Goal: Obtain resource: Download file/media

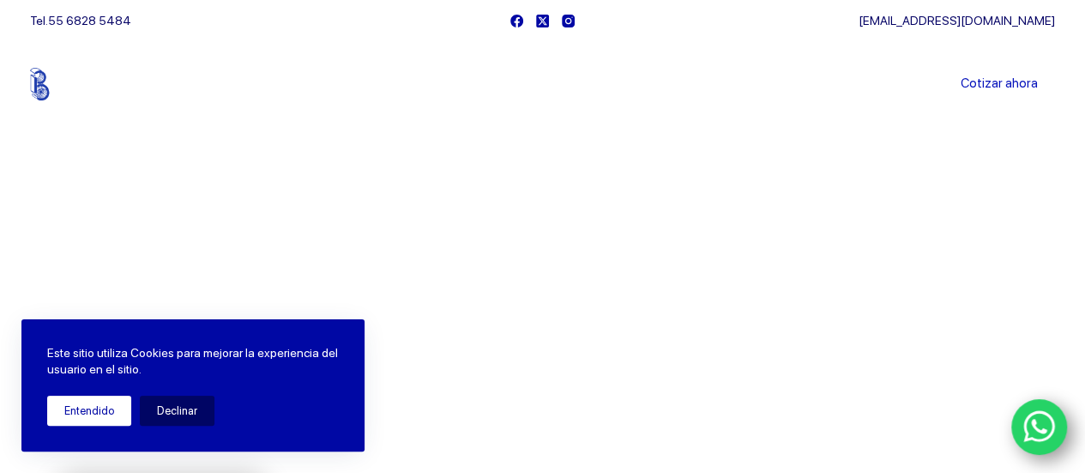
click at [93, 411] on button "Entendido" at bounding box center [89, 410] width 84 height 30
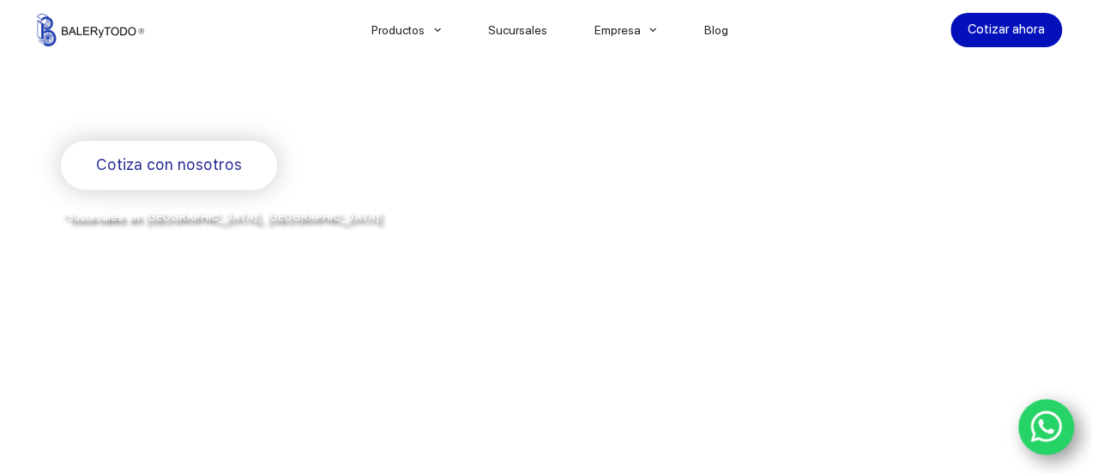
scroll to position [343, 0]
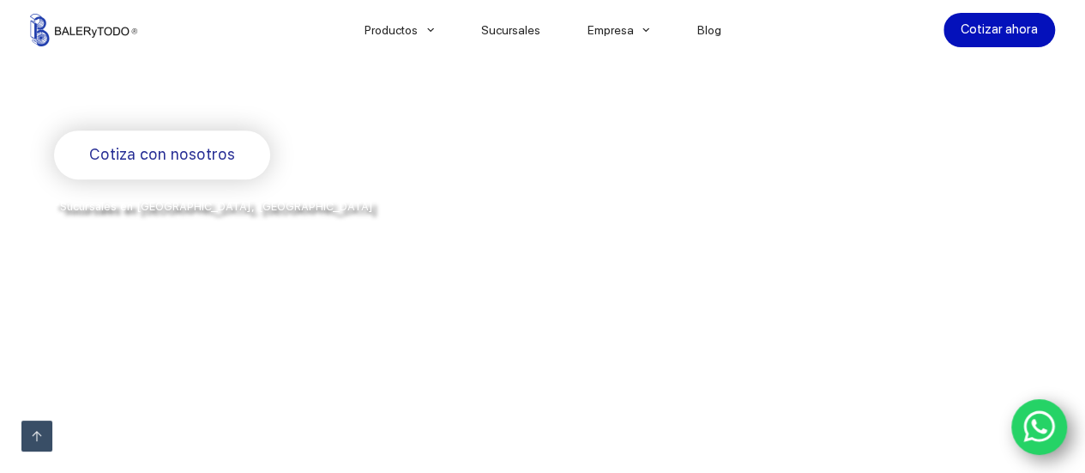
click at [170, 152] on span "Cotiza con nosotros" at bounding box center [162, 154] width 146 height 25
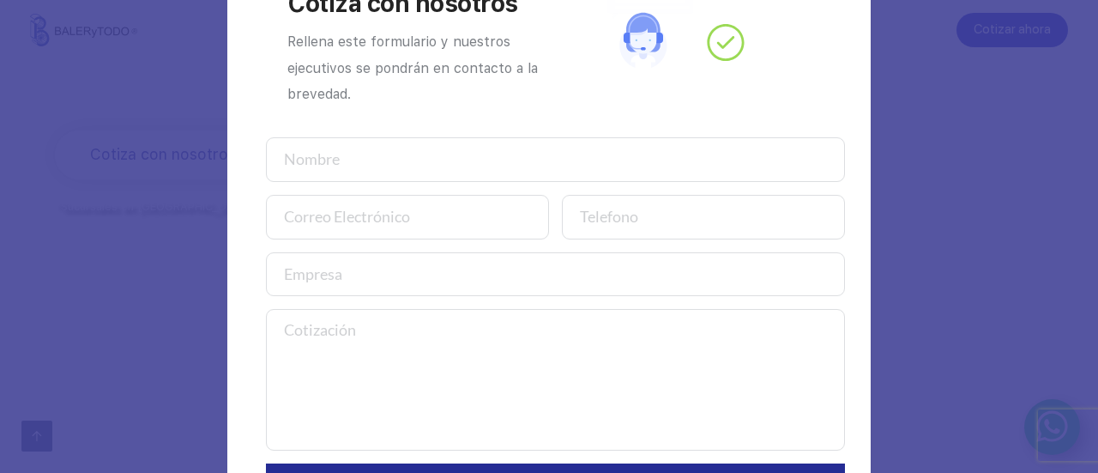
scroll to position [0, 0]
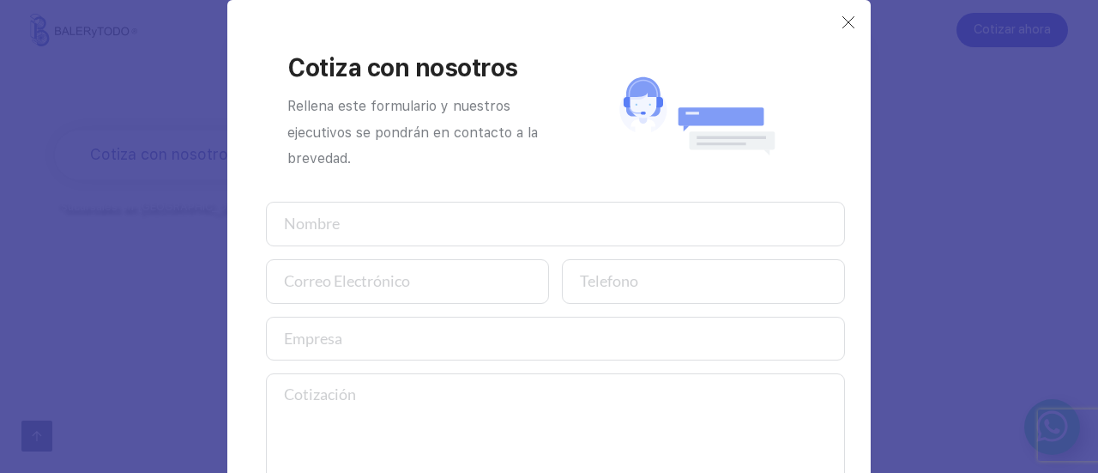
click at [372, 220] on input "text" at bounding box center [555, 224] width 579 height 45
type input "[PERSON_NAME]"
click at [462, 286] on input "email" at bounding box center [407, 281] width 283 height 45
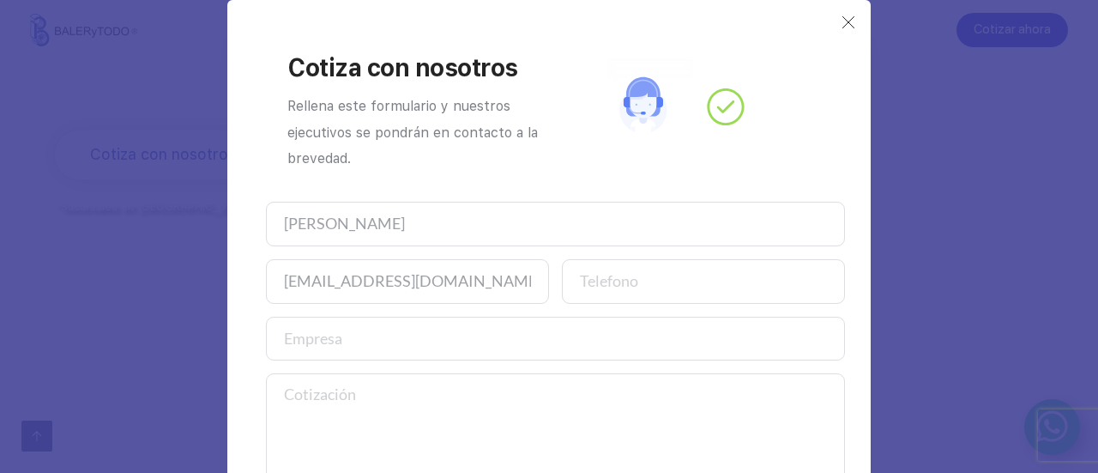
scroll to position [0, 15]
type input "[EMAIL_ADDRESS][DOMAIN_NAME]"
click at [695, 275] on input "number" at bounding box center [703, 281] width 283 height 45
type input "4424913217"
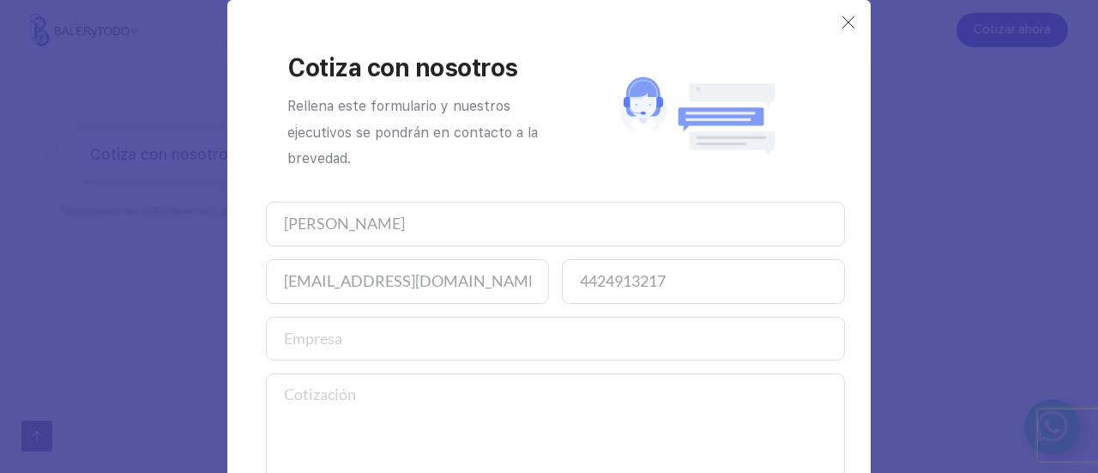
click at [361, 339] on input "text" at bounding box center [555, 339] width 579 height 45
type input "Particular"
click at [390, 394] on textarea at bounding box center [555, 444] width 579 height 142
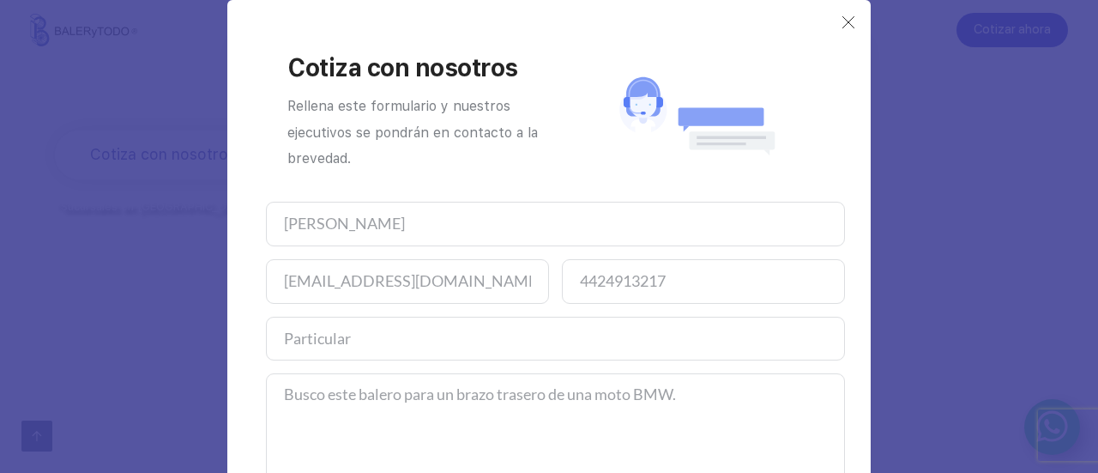
paste textarea "fag "z 539816.01 tr1""
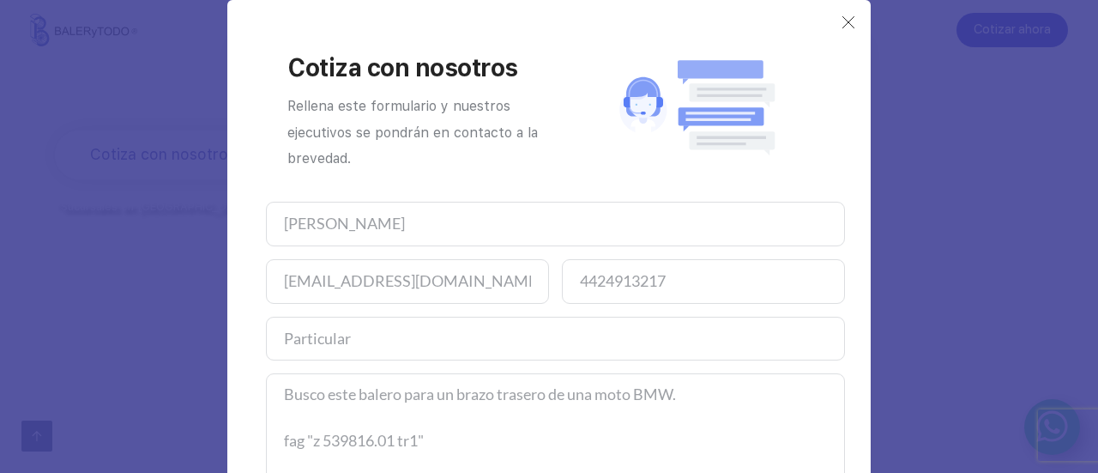
click at [289, 442] on textarea "Busco este balero para un brazo trasero de una moto BMW. fag "z 539816.01 tr1"" at bounding box center [555, 444] width 579 height 142
click at [433, 438] on textarea "Busco este balero para un brazo trasero de una moto BMW. FAG Z 539816.01 tr1"" at bounding box center [555, 444] width 579 height 142
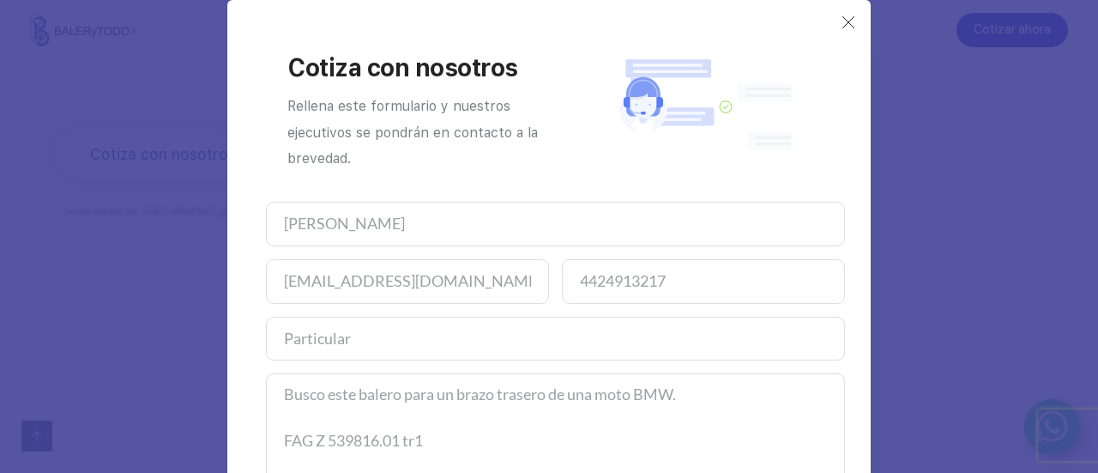
click at [413, 439] on textarea "Busco este balero para un brazo trasero de una moto BMW. FAG Z 539816.01 tr1" at bounding box center [555, 444] width 579 height 142
click at [407, 439] on textarea "Busco este balero para un brazo trasero de una moto BMW. FAG Z 539816.01 tr1" at bounding box center [555, 444] width 579 height 142
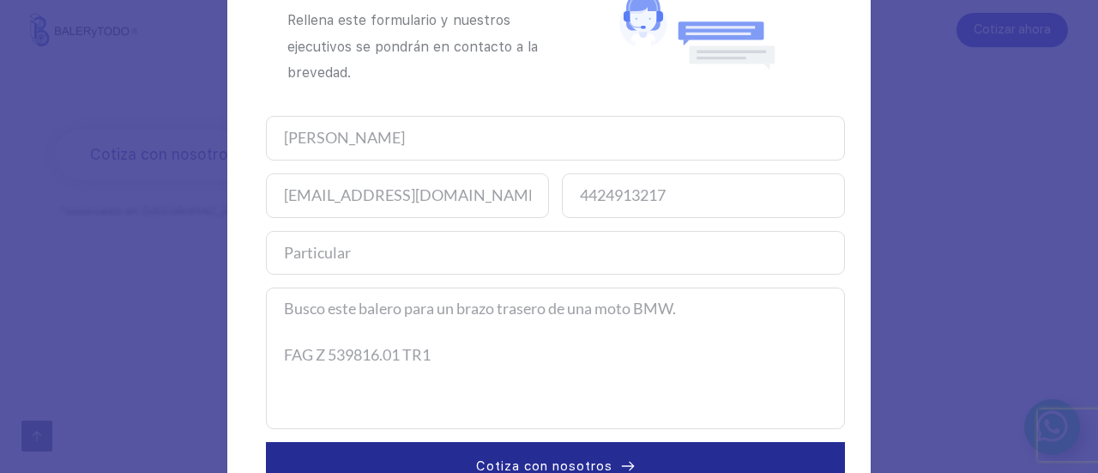
scroll to position [140, 0]
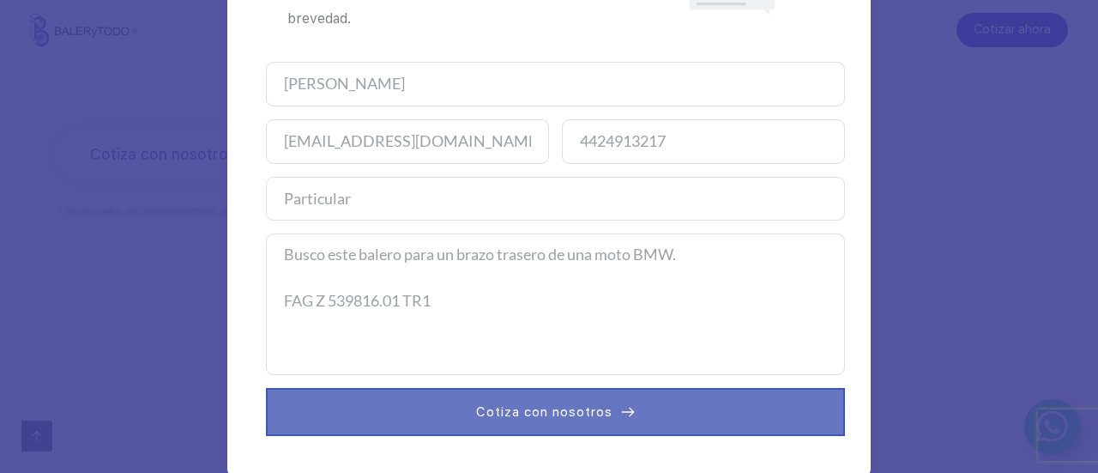
type textarea "Busco este balero para un brazo trasero de una moto BMW. FAG Z 539816.01 TR1"
click at [532, 411] on span "Cotiza con nosotros" at bounding box center [544, 411] width 136 height 21
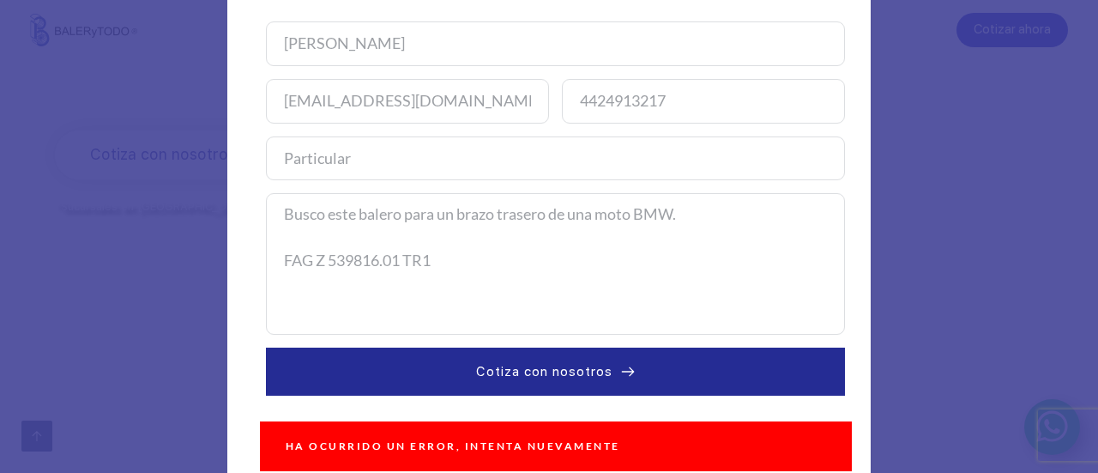
scroll to position [202, 0]
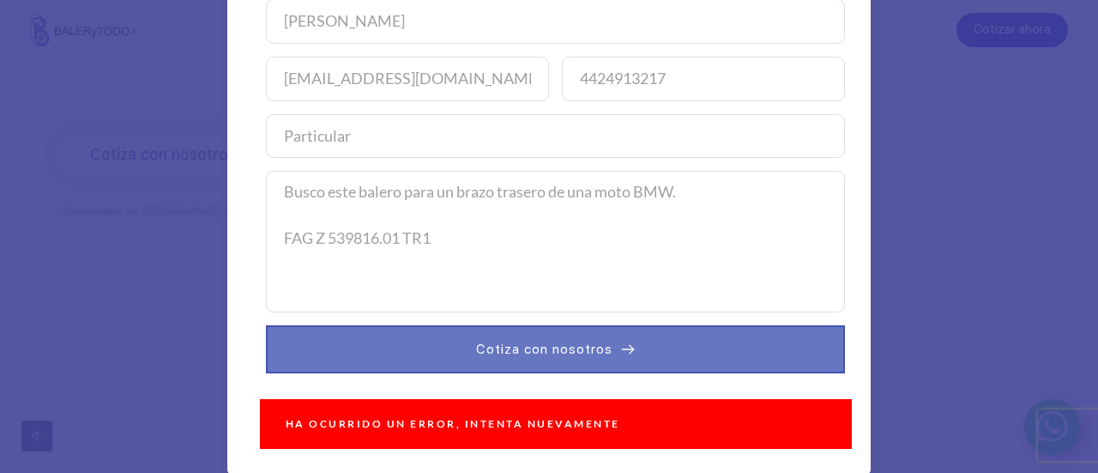
click at [567, 349] on span "Cotiza con nosotros" at bounding box center [544, 349] width 136 height 21
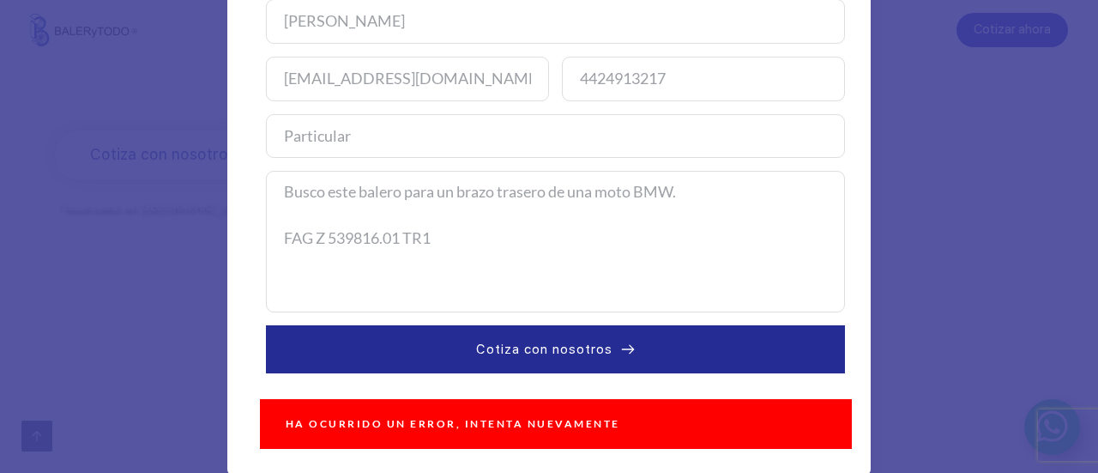
drag, startPoint x: 455, startPoint y: 239, endPoint x: 250, endPoint y: 181, distance: 213.2
click at [250, 181] on div "Cotiza con nosotros Rellena este formulario y nuestros ejecutivos se pondrán en…" at bounding box center [548, 132] width 609 height 634
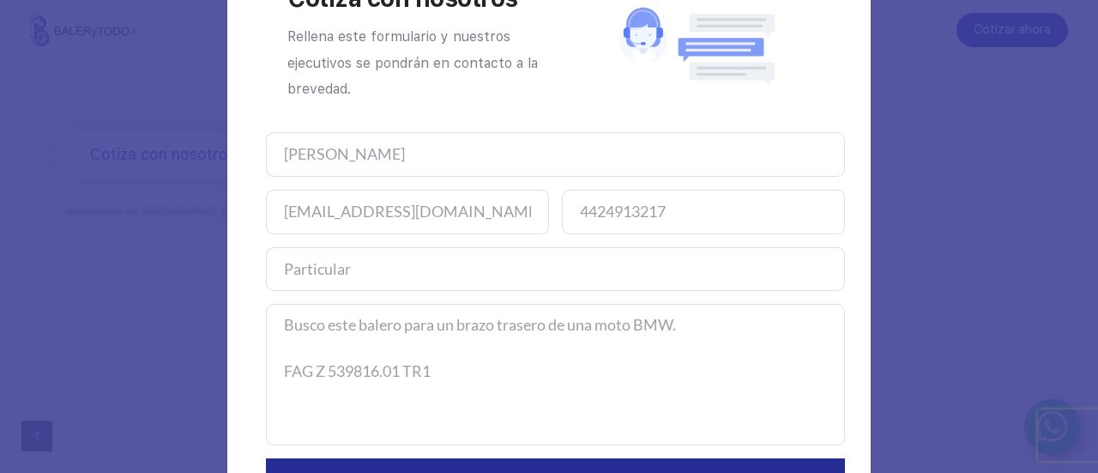
scroll to position [0, 0]
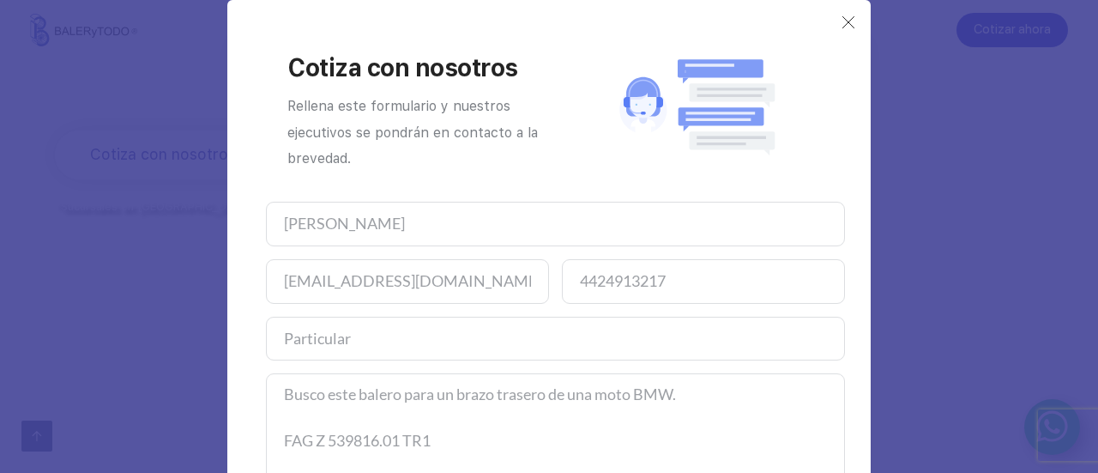
click at [682, 97] on icon at bounding box center [695, 107] width 191 height 128
click at [646, 99] on icon at bounding box center [643, 99] width 27 height 37
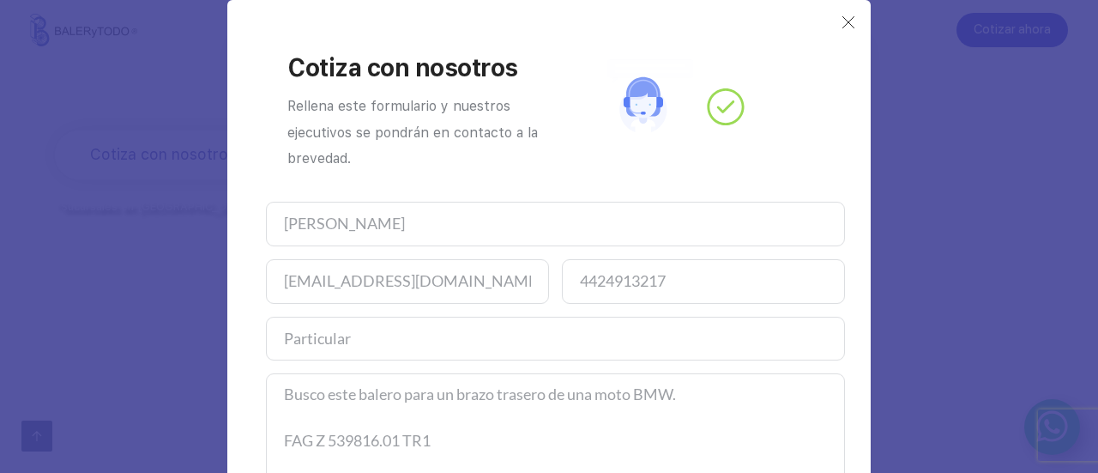
click at [719, 101] on icon at bounding box center [695, 107] width 191 height 128
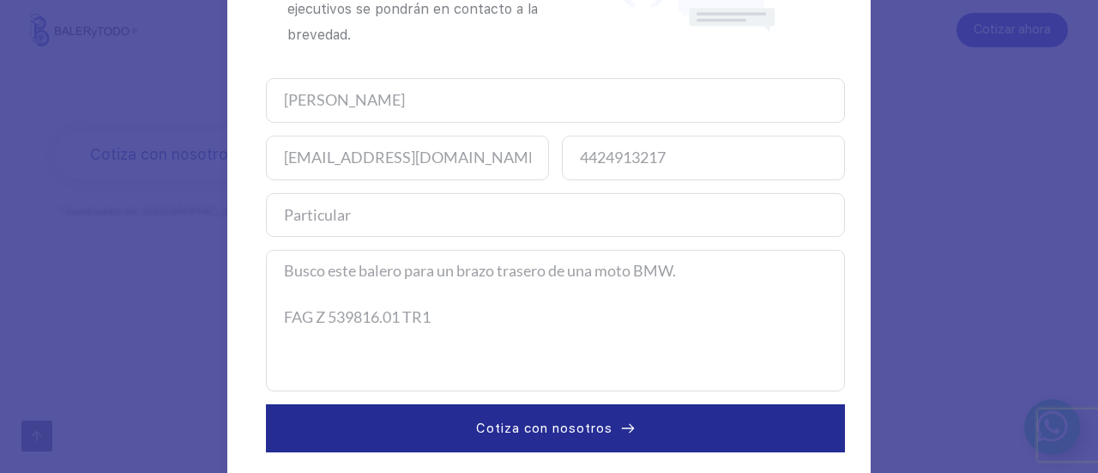
scroll to position [202, 0]
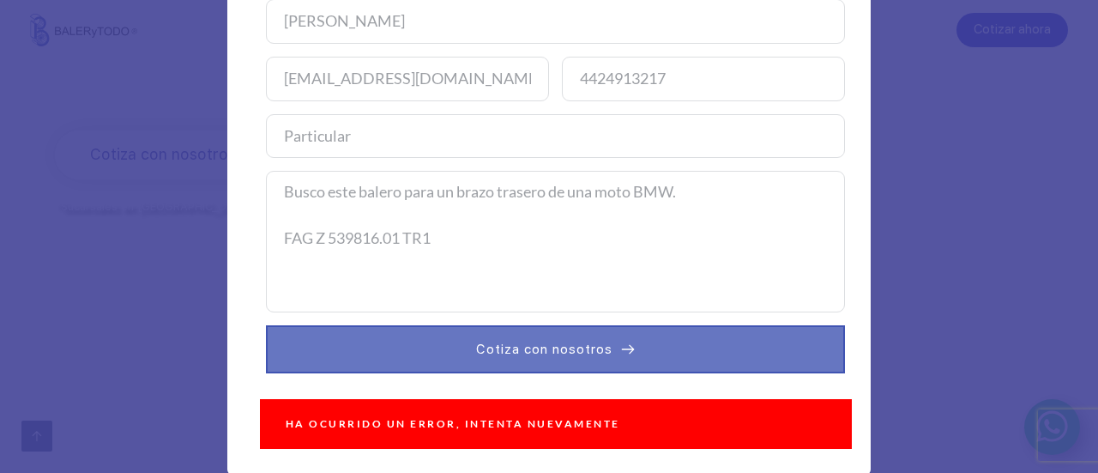
click at [521, 351] on span "Cotiza con nosotros" at bounding box center [544, 349] width 136 height 21
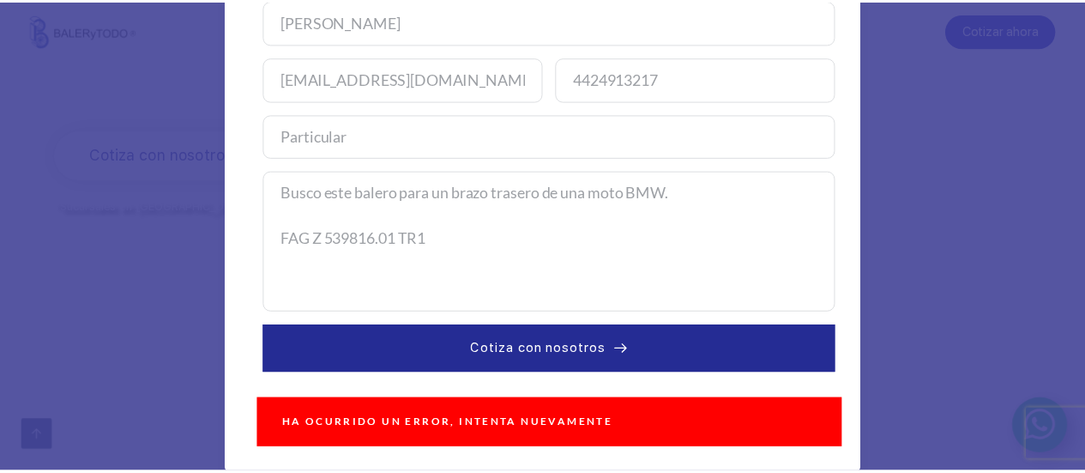
scroll to position [0, 0]
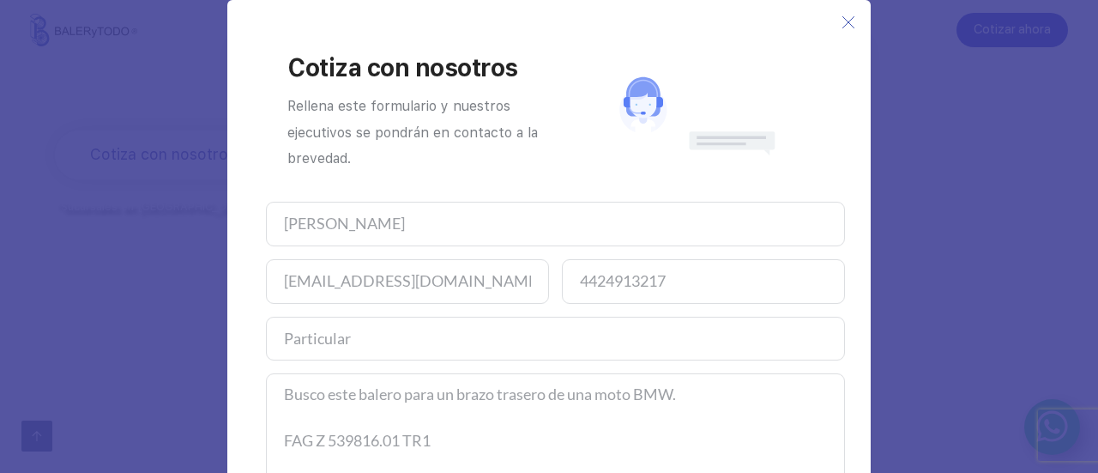
click at [842, 18] on icon at bounding box center [849, 22] width 14 height 14
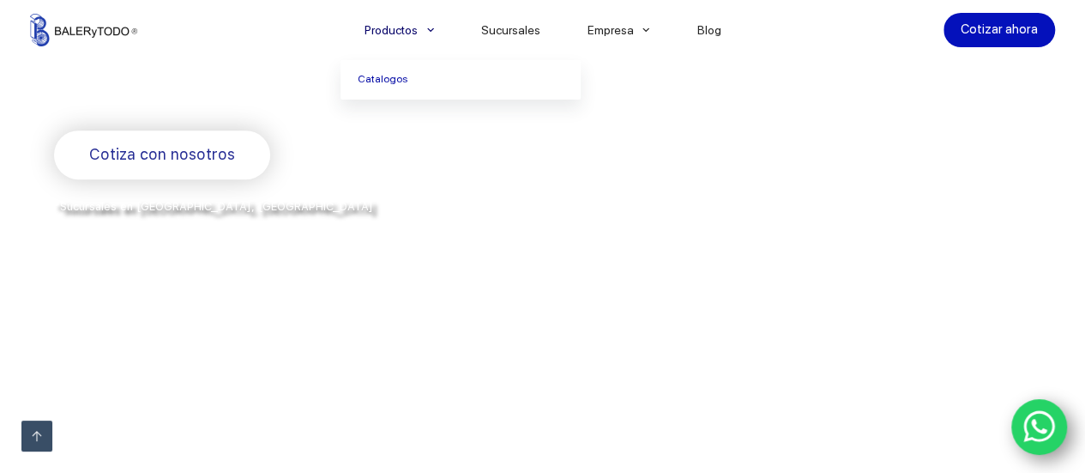
click at [434, 27] on icon "Menu Principal" at bounding box center [430, 30] width 7 height 7
click at [379, 80] on link "Catalogos" at bounding box center [461, 79] width 240 height 39
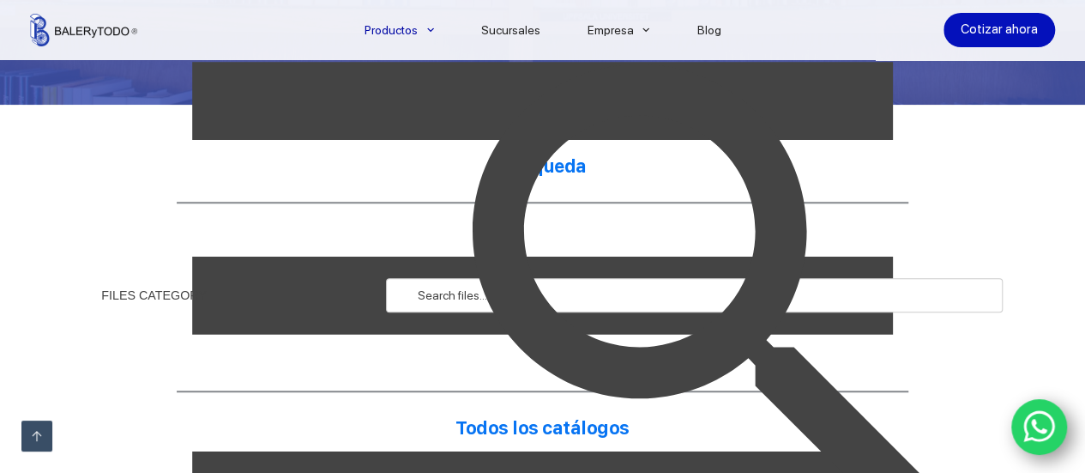
scroll to position [429, 0]
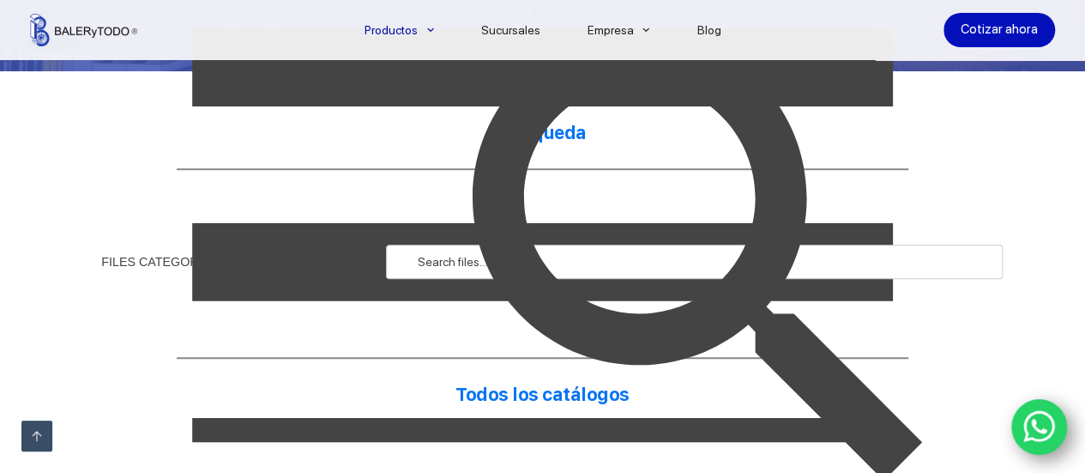
click at [434, 262] on img at bounding box center [703, 262] width 616 height 616
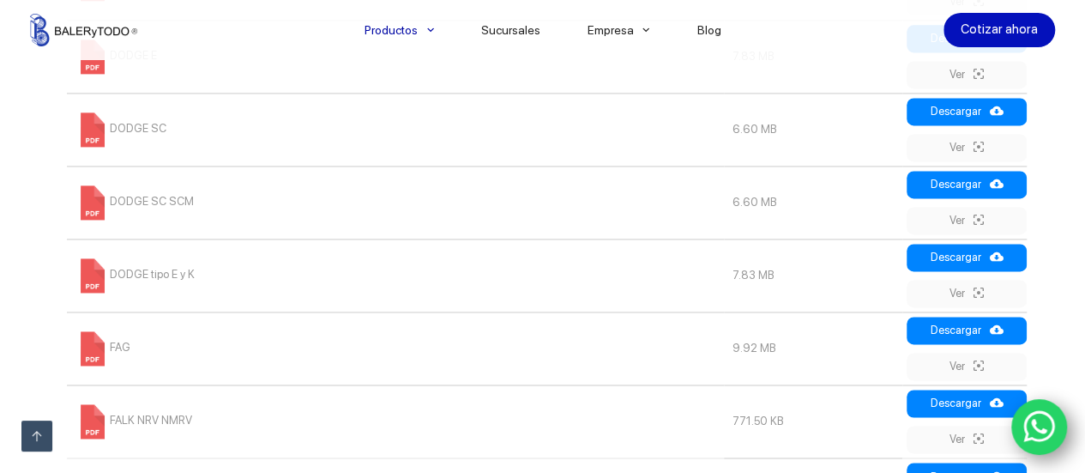
scroll to position [1201, 0]
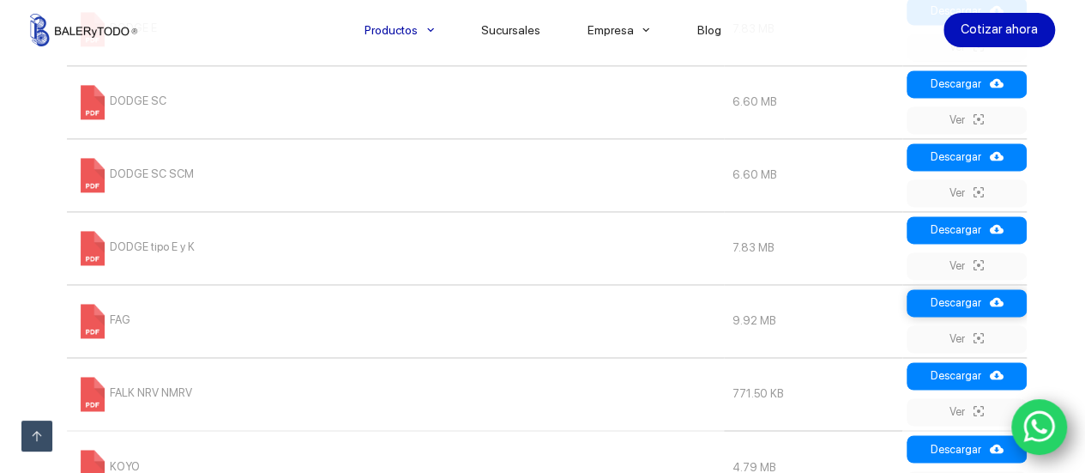
click at [962, 305] on link "Descargar" at bounding box center [967, 302] width 120 height 27
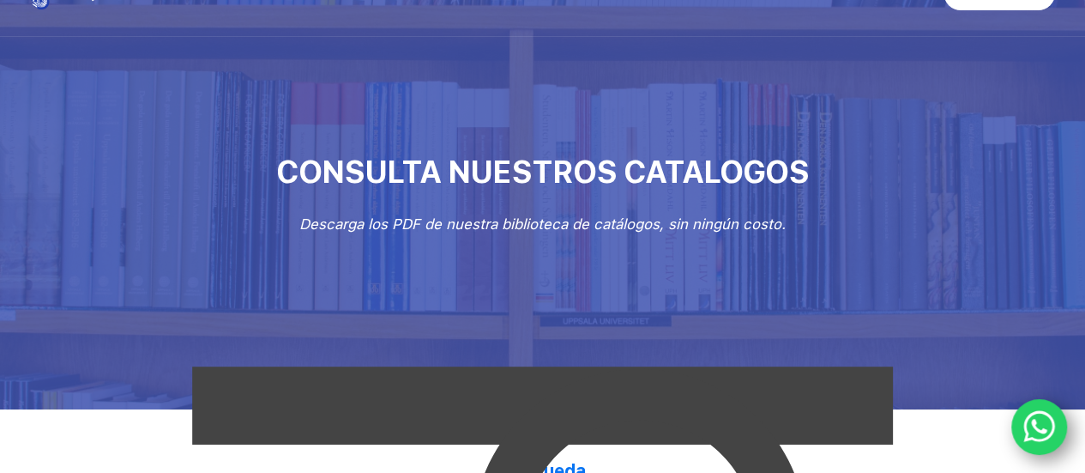
scroll to position [0, 0]
